Goal: Task Accomplishment & Management: Complete application form

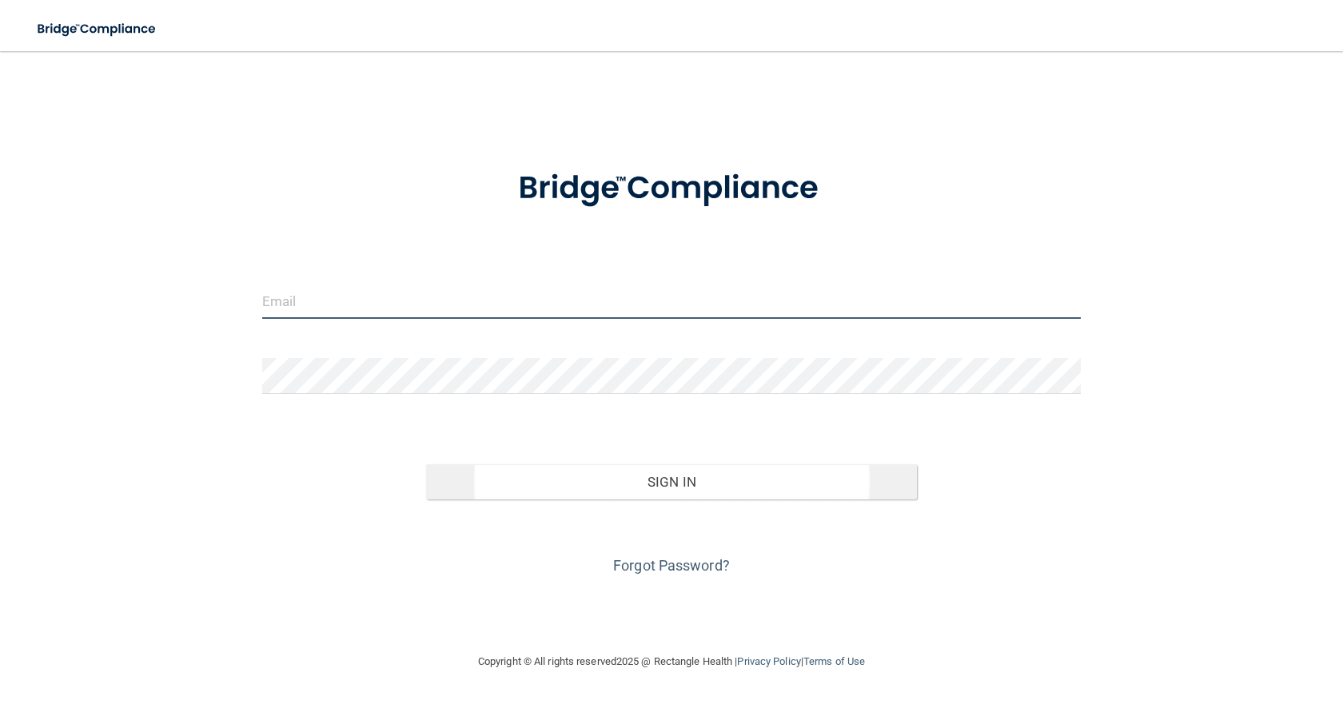
type input "[PERSON_NAME][EMAIL_ADDRESS][DOMAIN_NAME]"
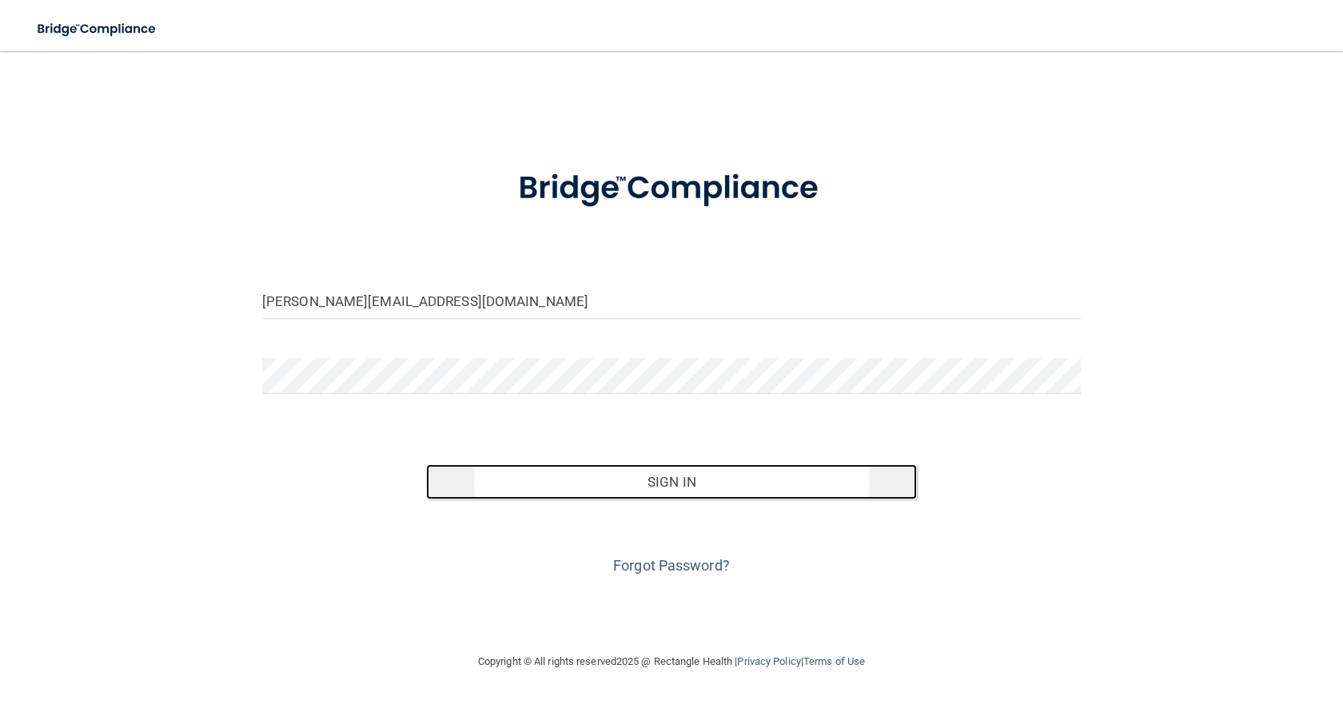
click at [725, 476] on button "Sign In" at bounding box center [671, 482] width 491 height 35
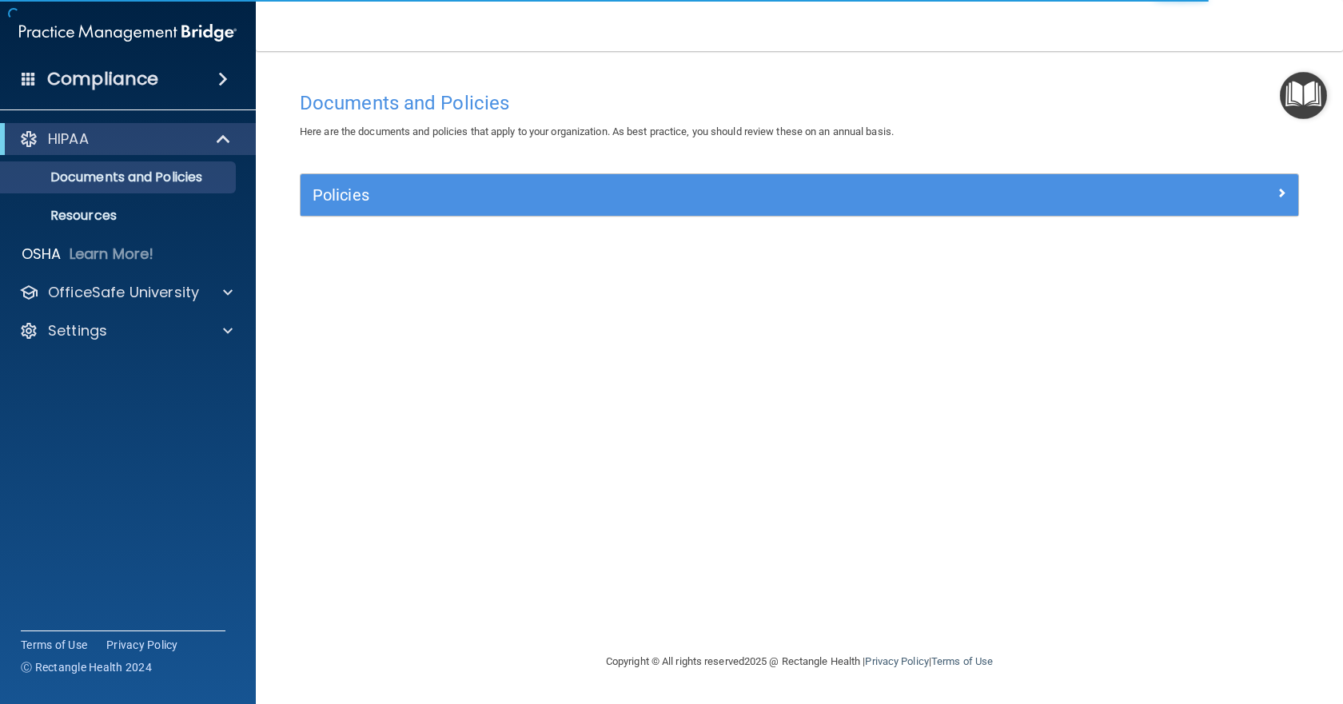
click at [413, 209] on div "Policies" at bounding box center [800, 195] width 998 height 42
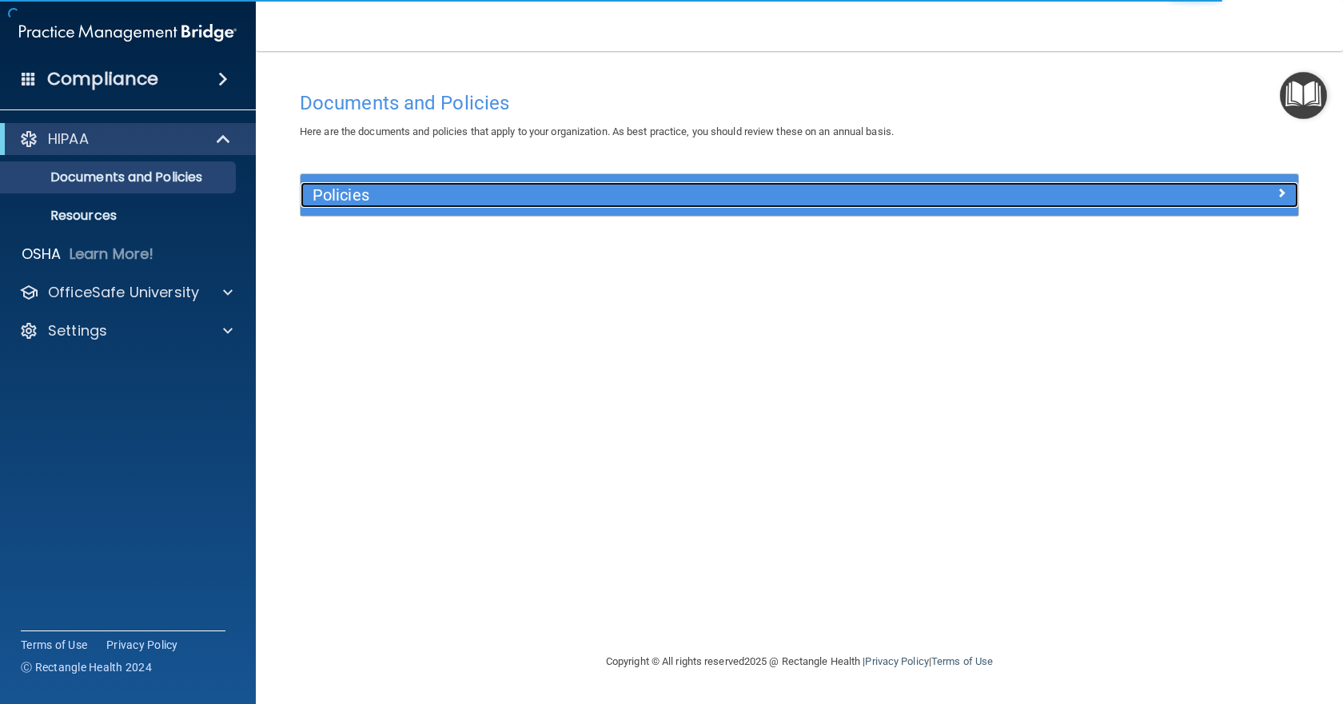
click at [386, 192] on h5 "Policies" at bounding box center [675, 195] width 724 height 18
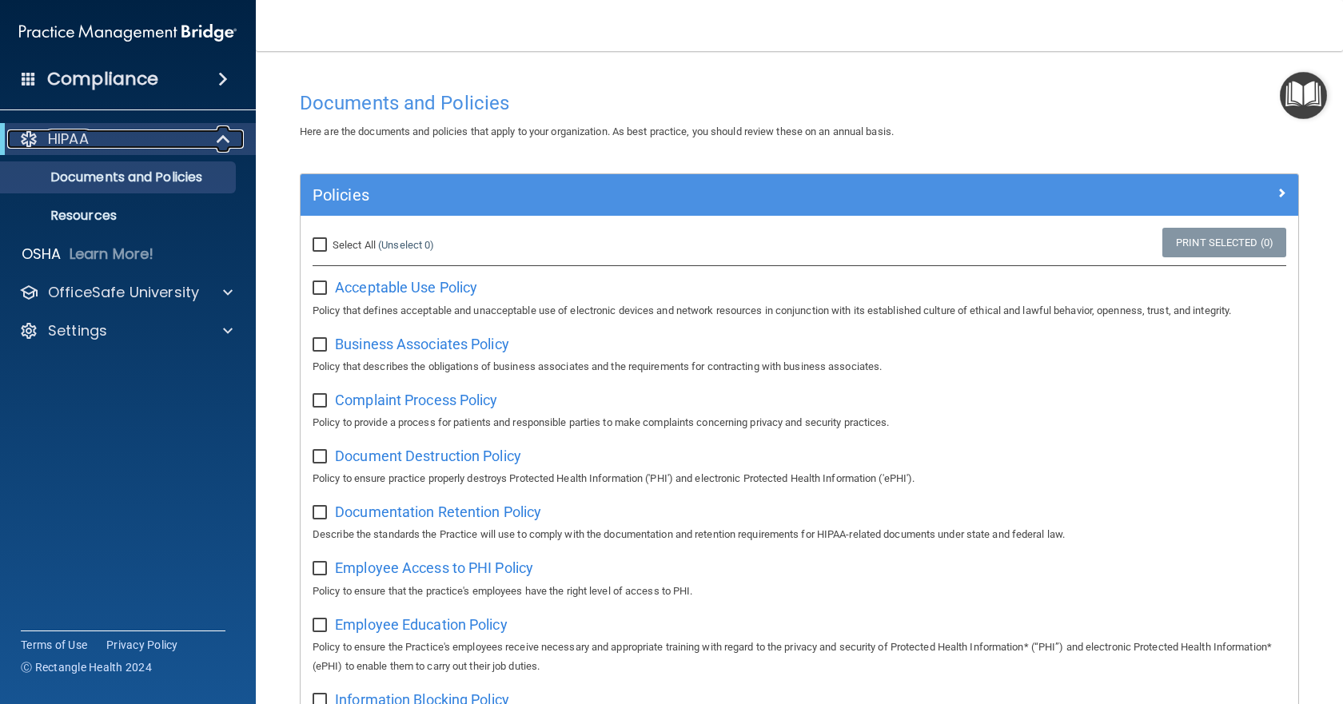
click at [146, 135] on div "HIPAA" at bounding box center [106, 139] width 198 height 19
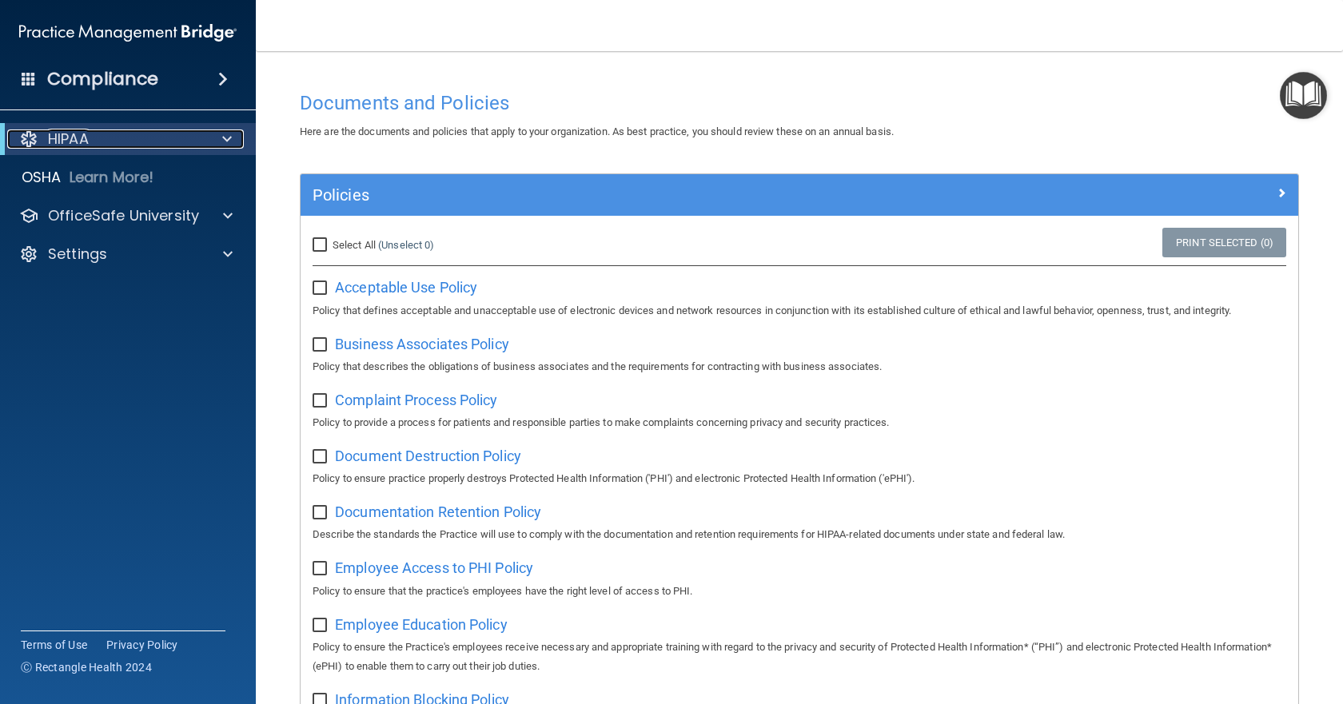
click at [146, 135] on div "HIPAA" at bounding box center [106, 139] width 198 height 19
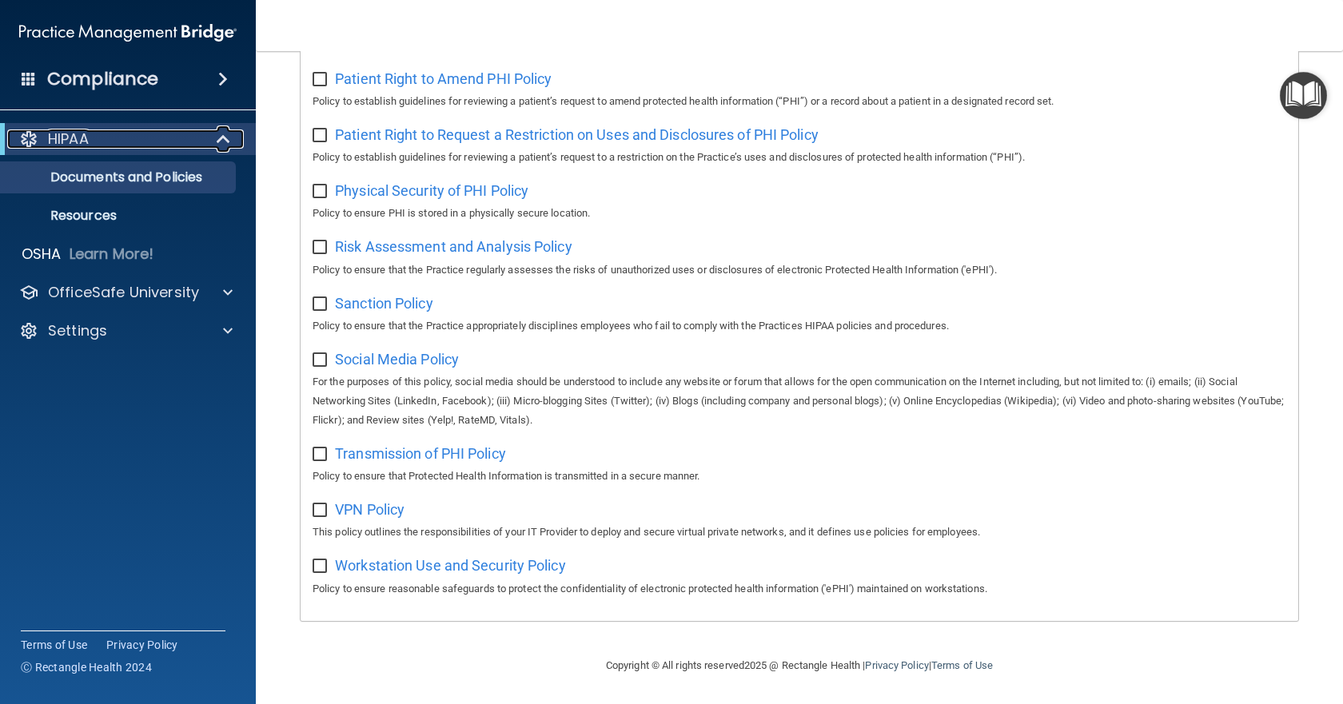
scroll to position [919, 0]
click at [202, 291] on div "OfficeSafe University" at bounding box center [106, 292] width 198 height 19
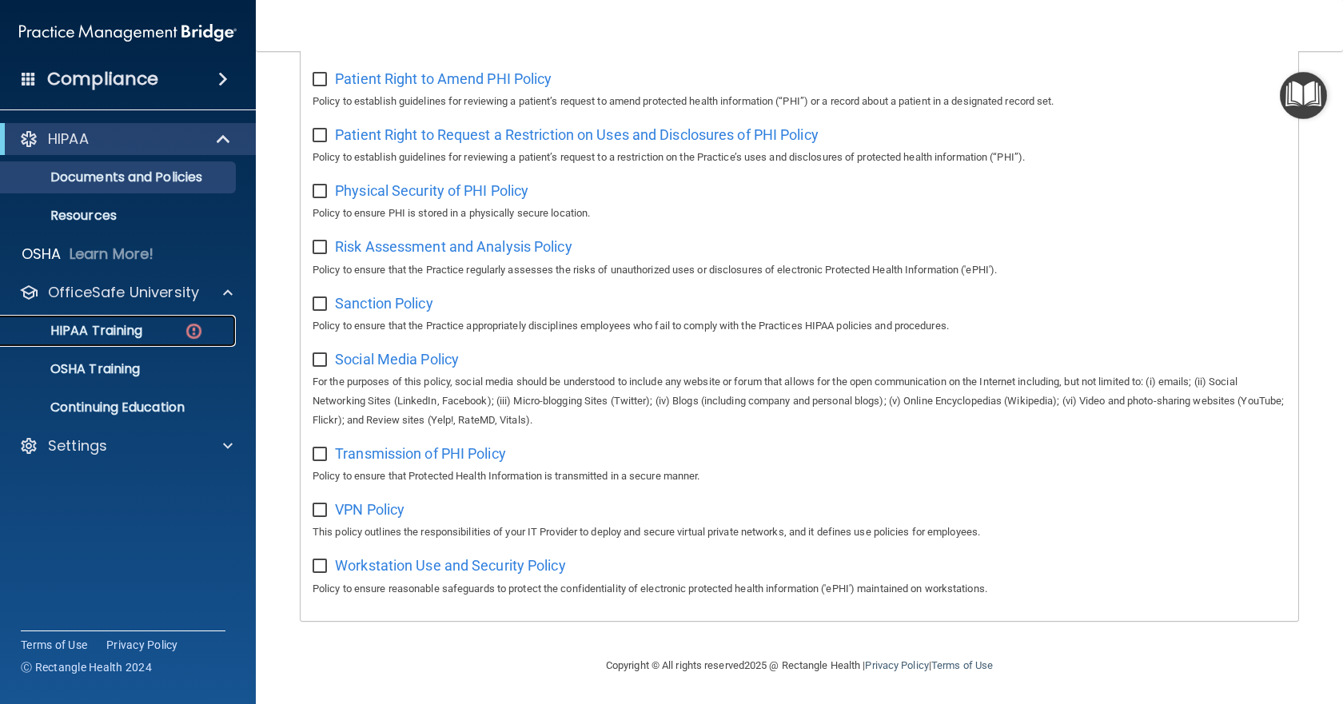
click at [148, 323] on div "HIPAA Training" at bounding box center [119, 331] width 218 height 16
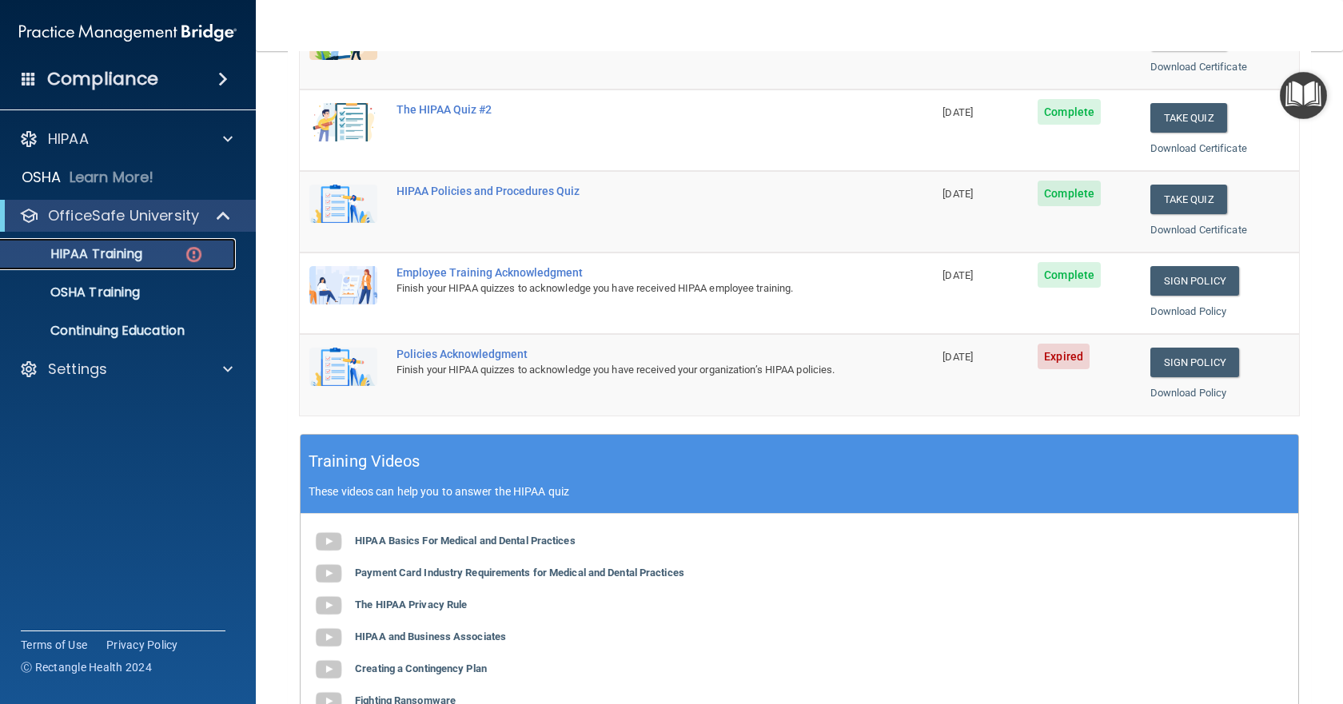
scroll to position [340, 0]
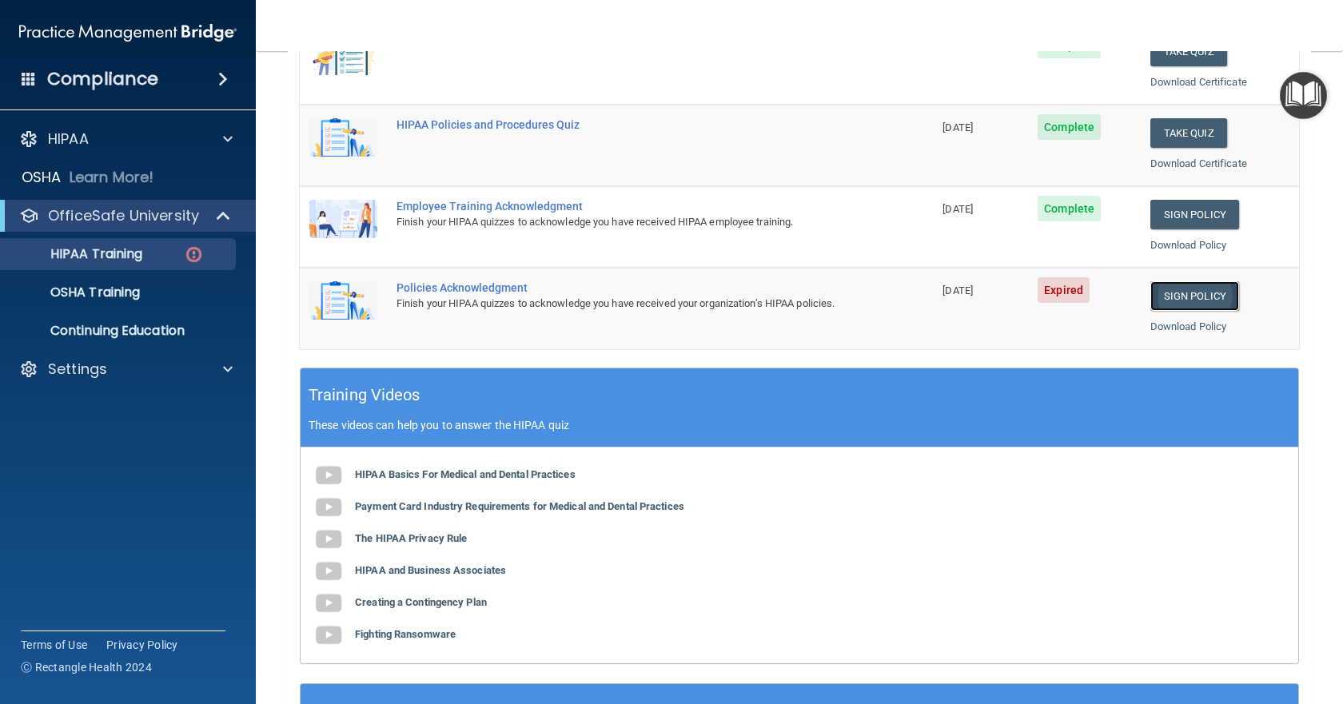
click at [1223, 298] on link "Sign Policy" at bounding box center [1195, 296] width 89 height 30
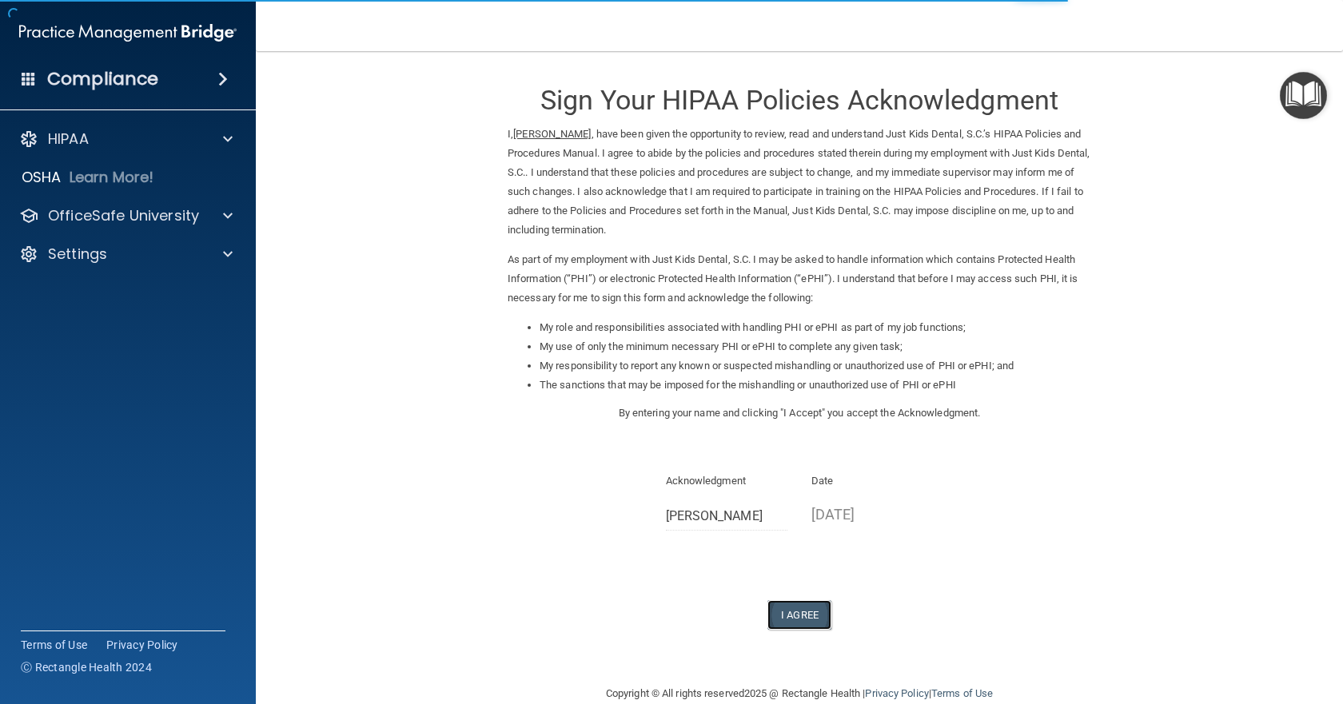
click at [798, 611] on button "I Agree" at bounding box center [800, 616] width 64 height 30
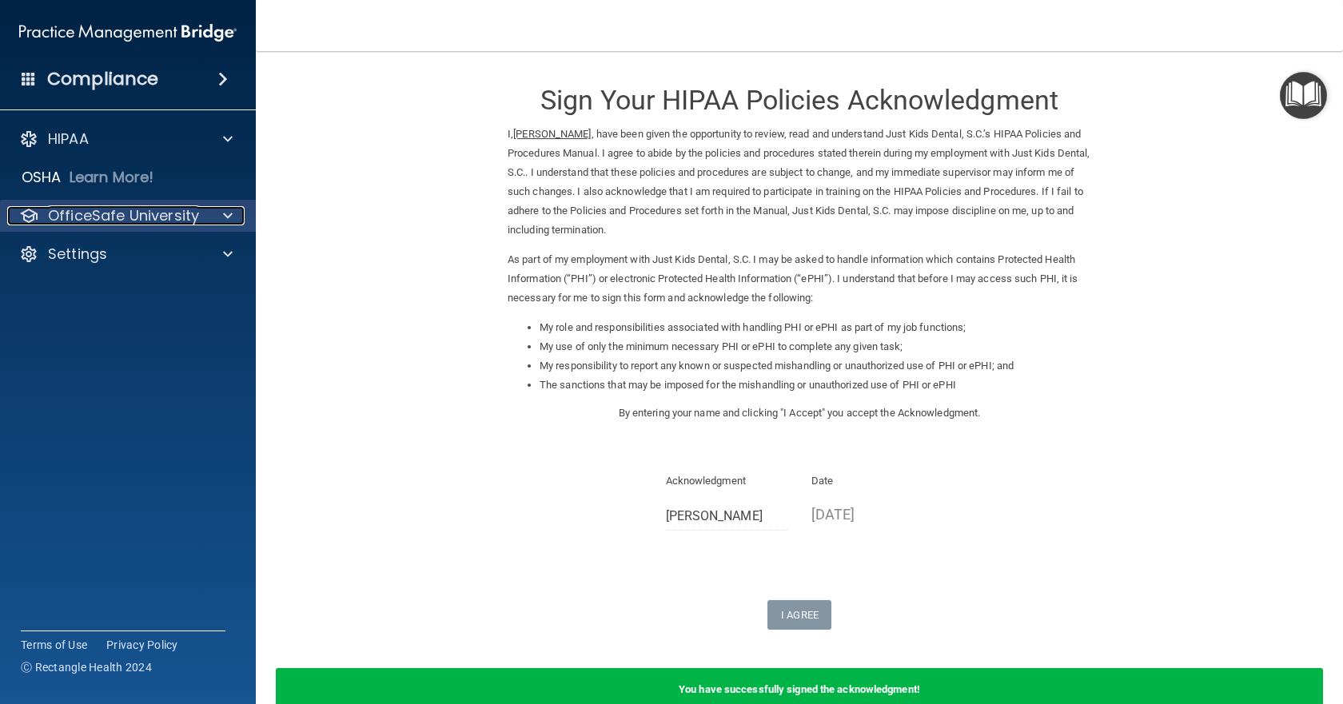
click at [137, 211] on p "OfficeSafe University" at bounding box center [123, 215] width 151 height 19
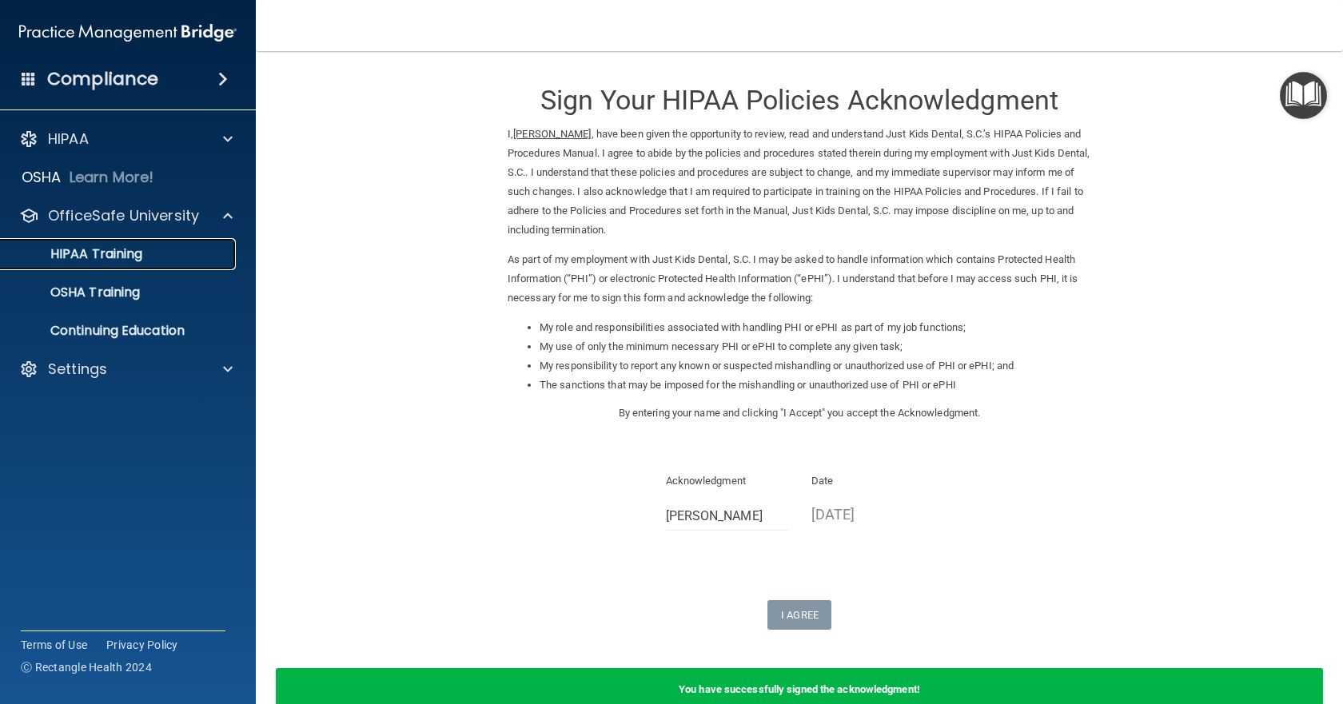
click at [144, 246] on div "HIPAA Training" at bounding box center [119, 254] width 218 height 16
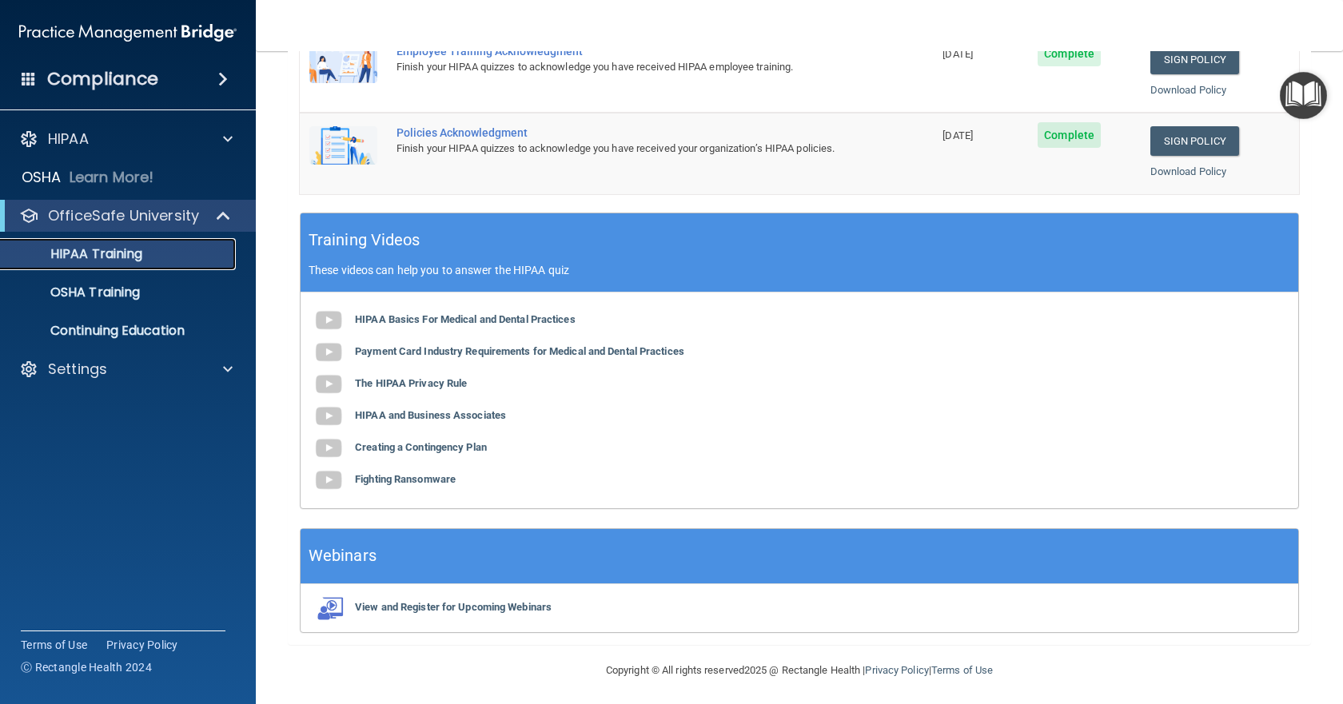
scroll to position [500, 0]
